Goal: Transaction & Acquisition: Book appointment/travel/reservation

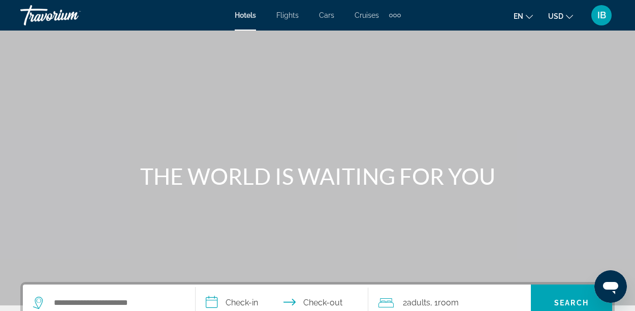
click at [569, 13] on icon "Change currency" at bounding box center [569, 16] width 7 height 7
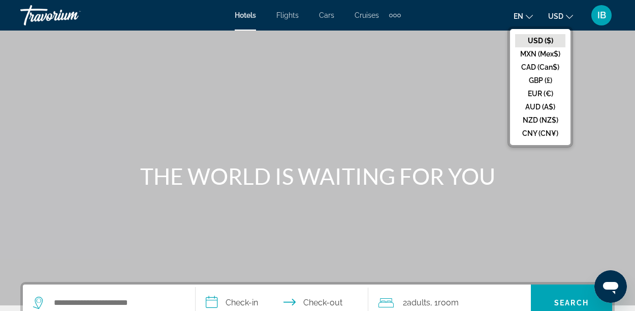
click at [557, 68] on button "CAD (Can$)" at bounding box center [540, 66] width 50 height 13
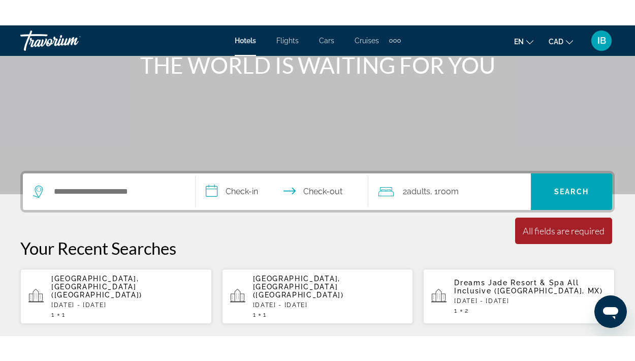
scroll to position [138, 0]
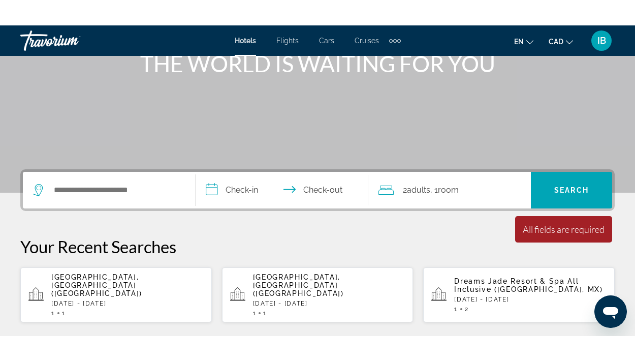
click at [116, 275] on p "[DATE] - [DATE]" at bounding box center [127, 278] width 153 height 7
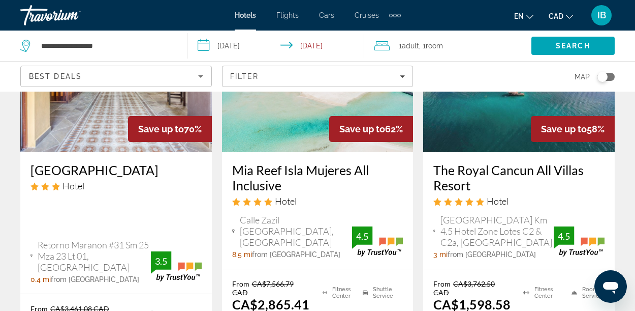
scroll to position [31, 0]
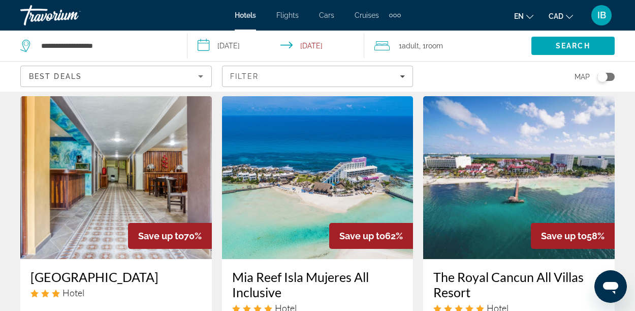
click at [385, 45] on icon "Travelers: 1 adult, 0 children" at bounding box center [382, 45] width 15 height 9
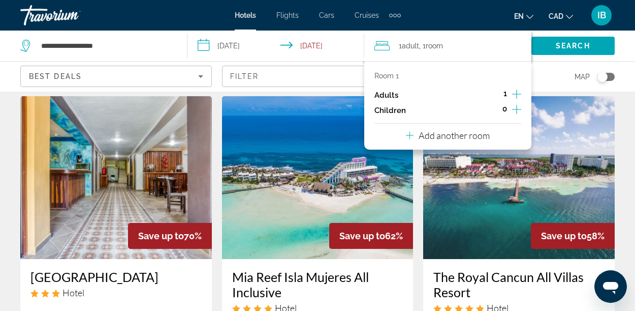
click at [513, 92] on icon "Increment adults" at bounding box center [516, 94] width 9 height 12
click at [586, 47] on span "Search" at bounding box center [573, 46] width 35 height 8
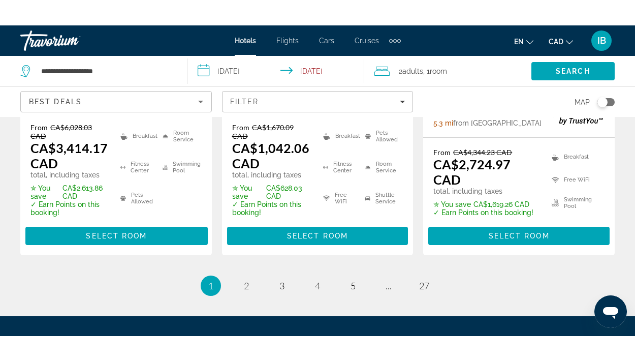
scroll to position [1660, 0]
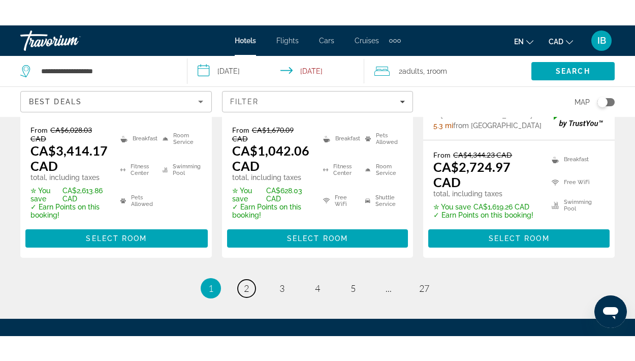
click at [247, 257] on span "2" at bounding box center [246, 262] width 5 height 11
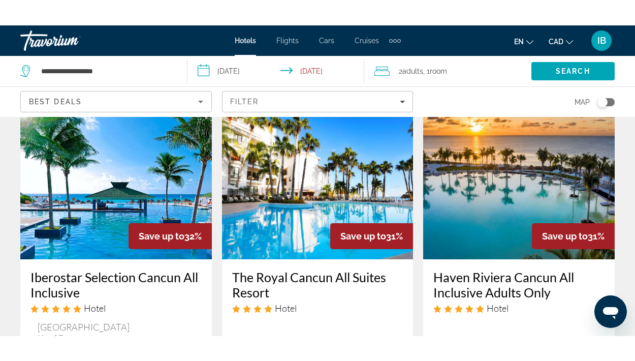
scroll to position [964, 0]
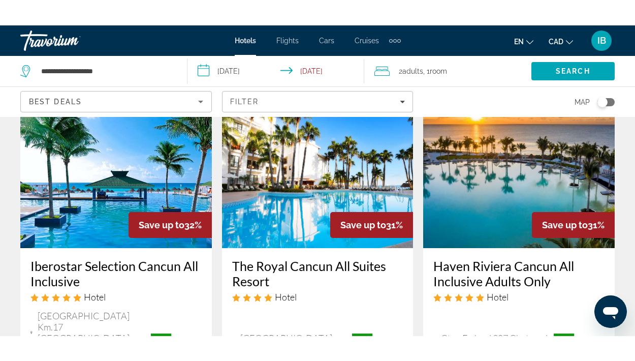
click at [535, 233] on h3 "Haven Riviera Cancun All Inclusive Adults Only" at bounding box center [519, 248] width 171 height 31
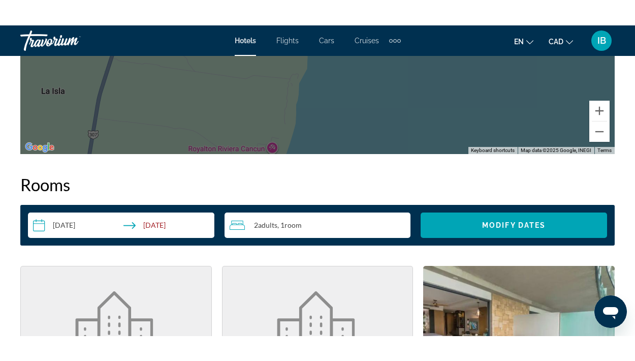
scroll to position [1377, 0]
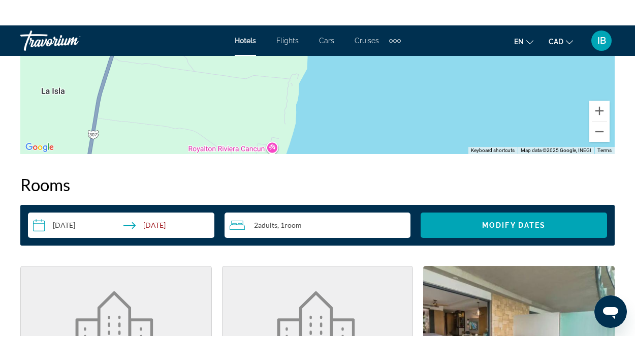
click at [245, 201] on icon "Travelers: 2 adults, 0 children" at bounding box center [237, 199] width 15 height 9
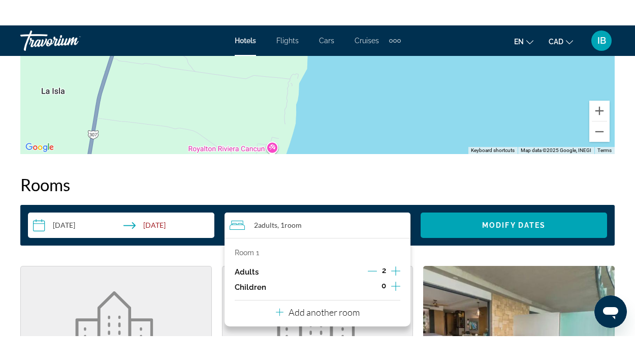
click at [373, 246] on icon "Decrement adults" at bounding box center [372, 246] width 9 height 1
click at [561, 201] on span "Search widget" at bounding box center [514, 200] width 187 height 24
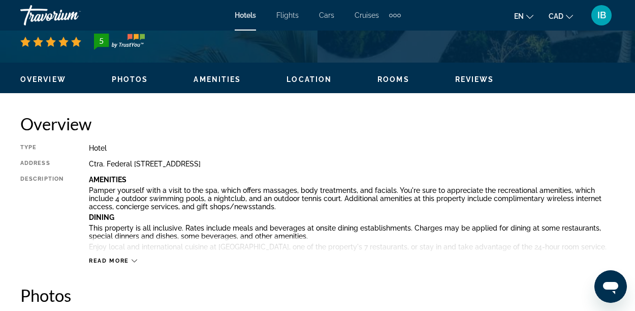
scroll to position [445, 0]
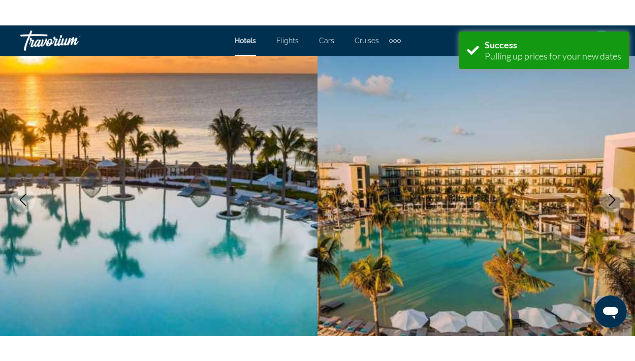
scroll to position [98, 0]
click at [567, 214] on img "Main content" at bounding box center [477, 173] width 318 height 483
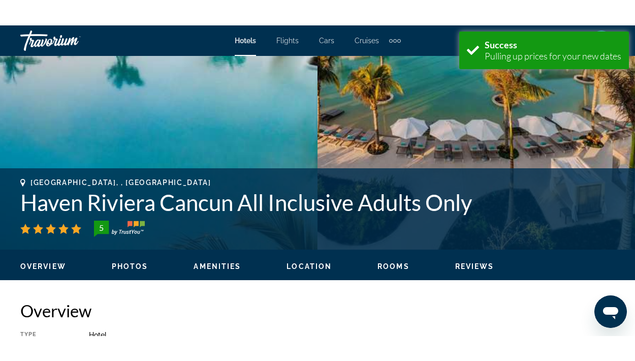
scroll to position [292, 0]
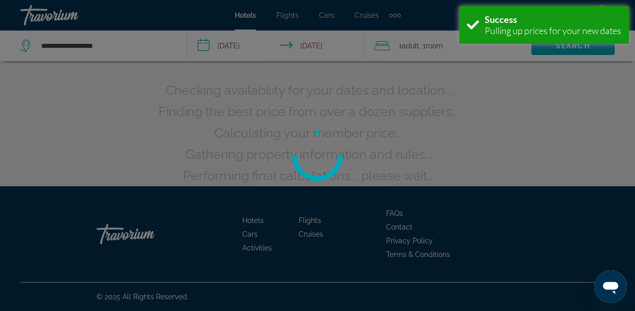
scroll to position [31, 0]
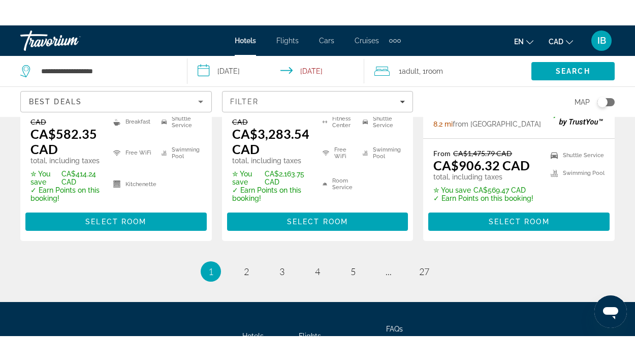
scroll to position [1655, 0]
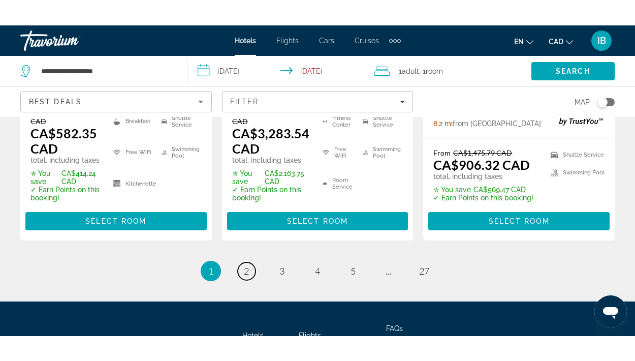
click at [246, 240] on span "2" at bounding box center [246, 245] width 5 height 11
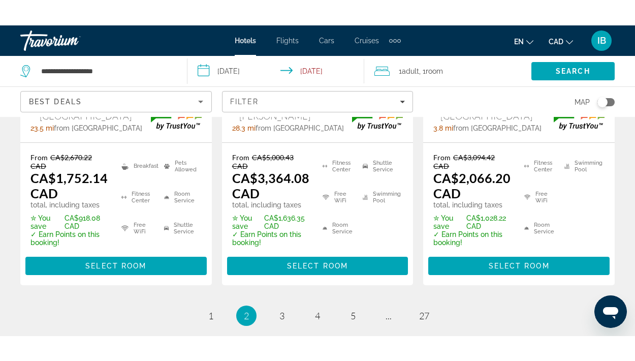
scroll to position [1639, 0]
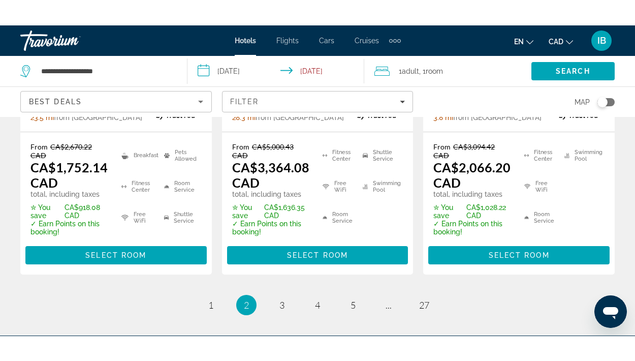
click at [275, 269] on li "page 3" at bounding box center [282, 279] width 20 height 20
click at [282, 274] on span "3" at bounding box center [282, 279] width 5 height 11
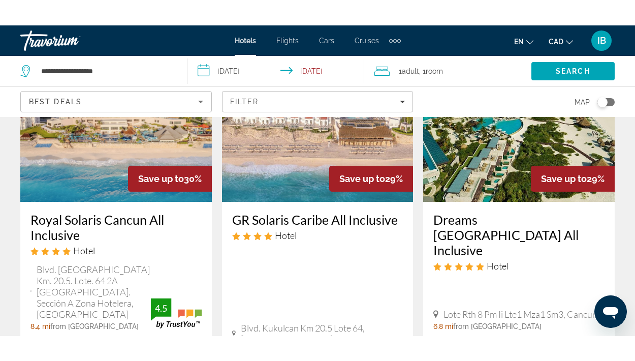
scroll to position [995, 0]
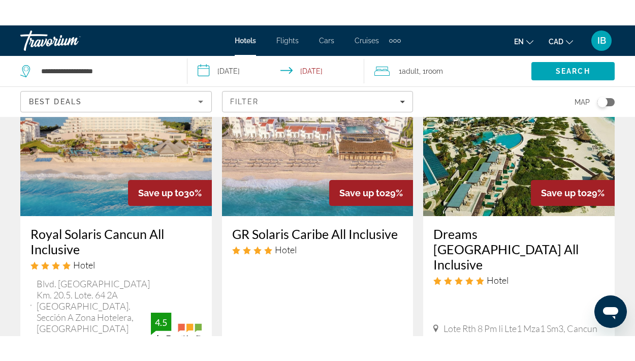
click at [567, 201] on h3 "Dreams [GEOGRAPHIC_DATA] All Inclusive" at bounding box center [519, 224] width 171 height 46
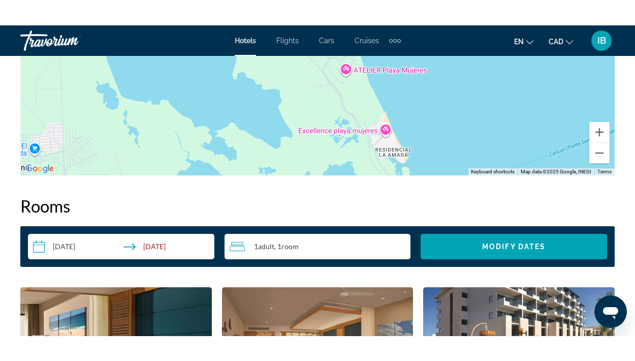
scroll to position [1355, 0]
click at [60, 222] on input "**********" at bounding box center [123, 222] width 191 height 28
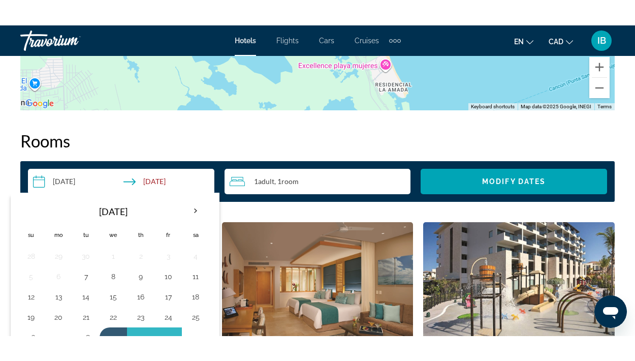
scroll to position [1440, 0]
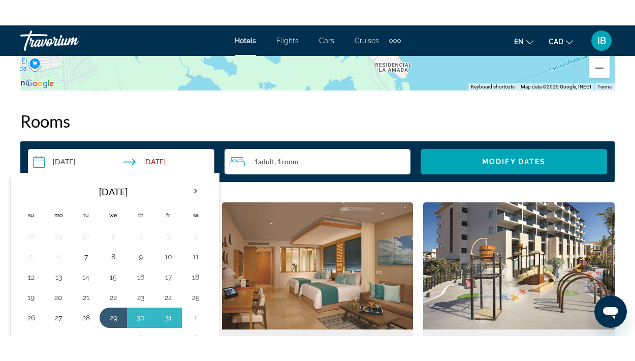
click at [136, 137] on input "**********" at bounding box center [123, 138] width 191 height 28
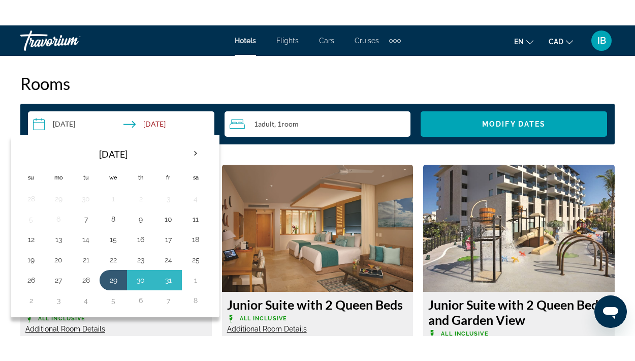
scroll to position [1487, 0]
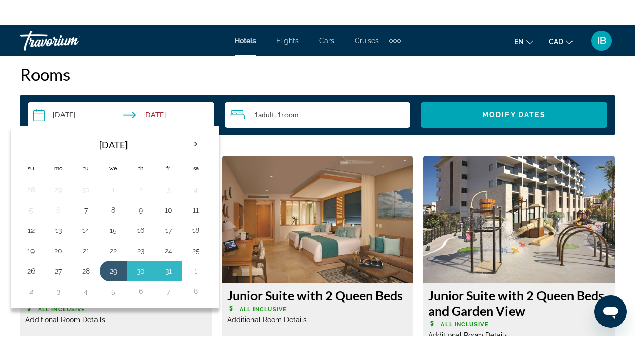
click at [189, 125] on th "Next month" at bounding box center [195, 119] width 27 height 22
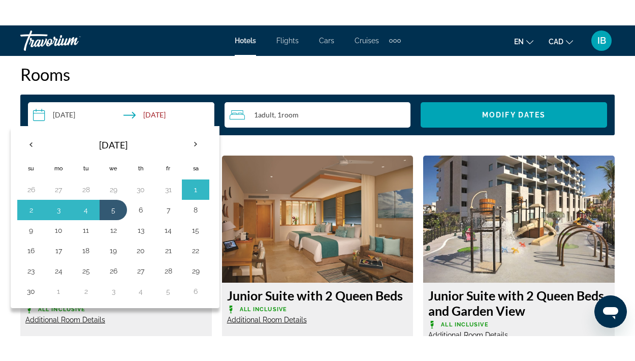
click at [196, 124] on th "Next month" at bounding box center [195, 119] width 27 height 22
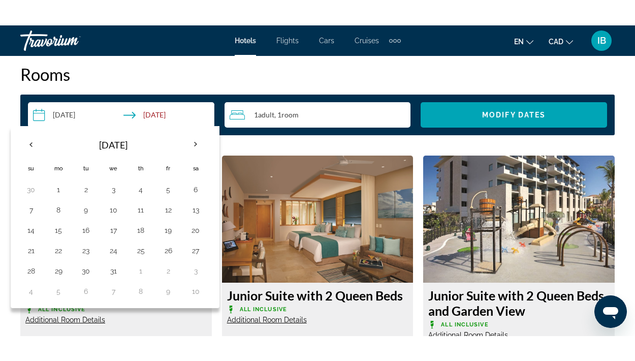
click at [195, 119] on th "Next month" at bounding box center [195, 119] width 27 height 22
click at [115, 225] on button "21" at bounding box center [113, 225] width 16 height 14
click at [115, 248] on button "28" at bounding box center [113, 245] width 16 height 14
type input "**********"
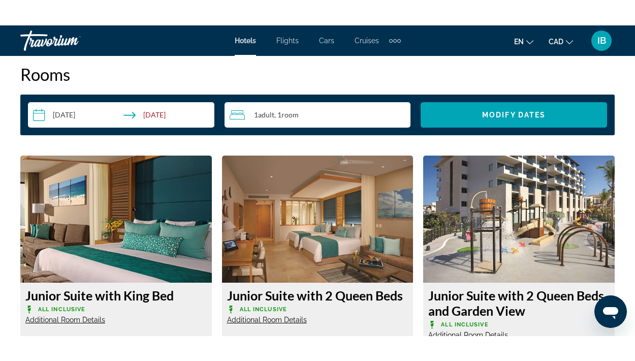
click at [565, 94] on span "Search widget" at bounding box center [514, 89] width 187 height 24
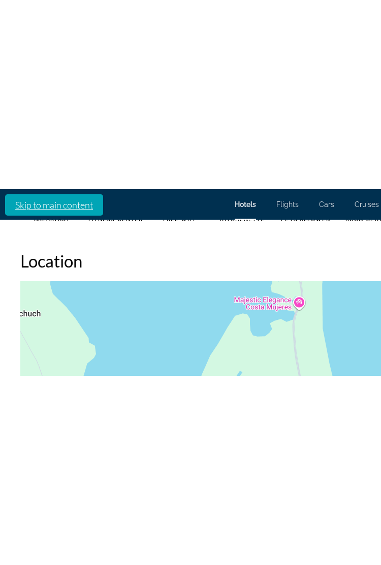
scroll to position [1107, 0]
